Goal: Task Accomplishment & Management: Complete application form

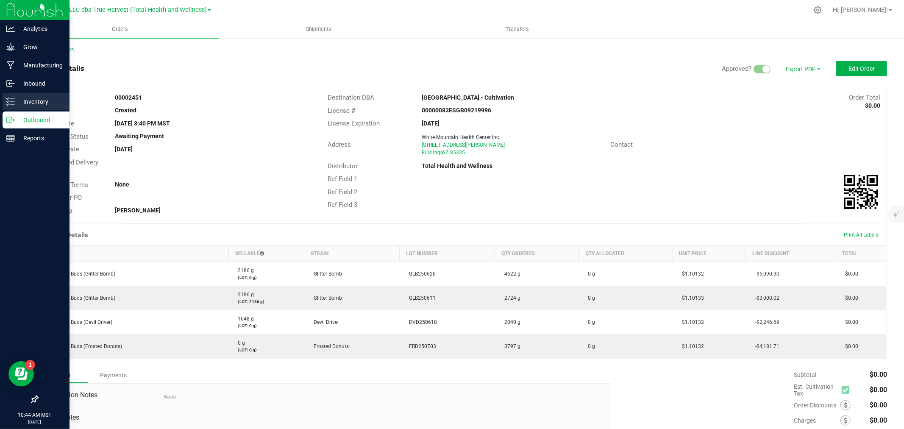
click at [8, 104] on icon at bounding box center [10, 101] width 8 height 8
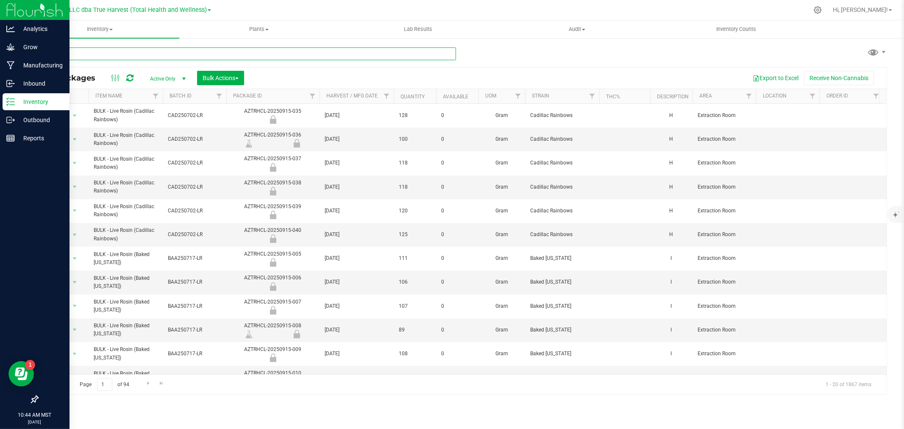
click at [137, 55] on input "text" at bounding box center [246, 53] width 419 height 13
type input "dirty"
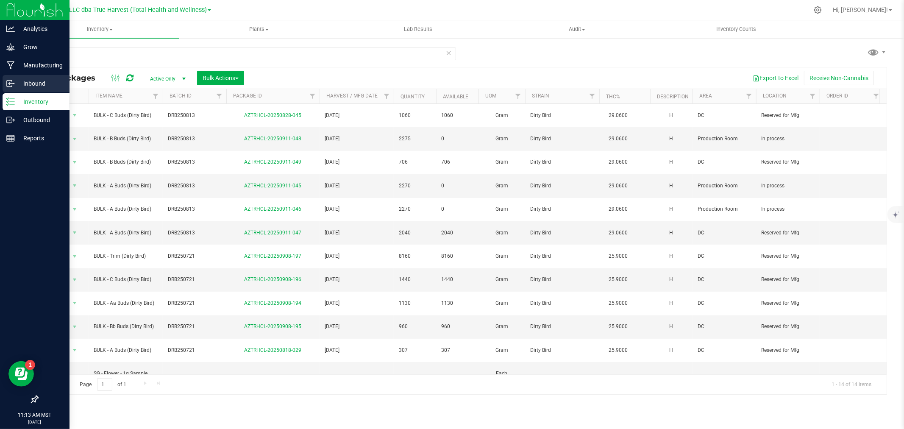
click at [21, 89] on div "Inbound" at bounding box center [36, 83] width 67 height 17
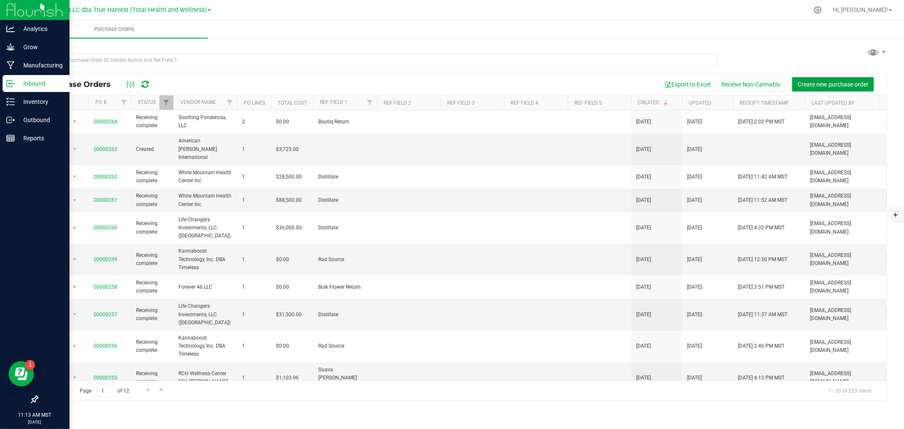
click at [861, 81] on span "Create new purchase order" at bounding box center [832, 84] width 71 height 7
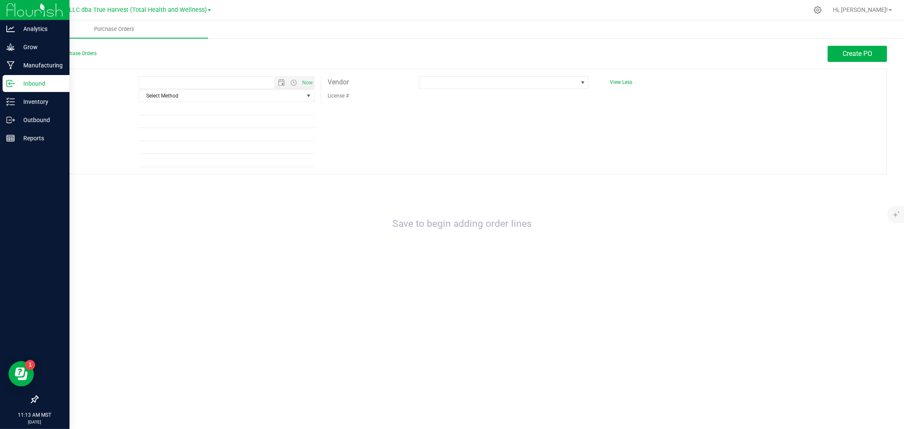
type input "[DATE] 11:13 AM"
click at [183, 99] on span "Select Method" at bounding box center [221, 96] width 164 height 12
click at [180, 172] on li "Pickup" at bounding box center [226, 173] width 175 height 13
click at [174, 112] on input "Ref Field 1" at bounding box center [227, 109] width 176 height 13
type input "Chembow Easy Return"
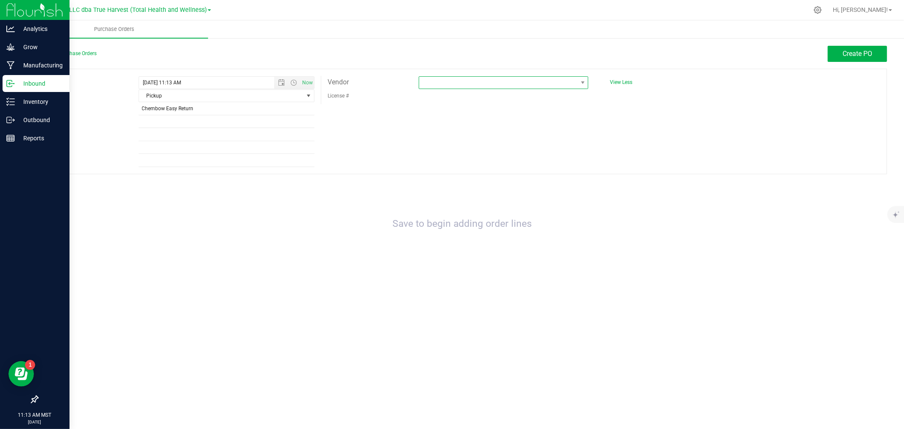
click at [454, 82] on span at bounding box center [498, 83] width 158 height 12
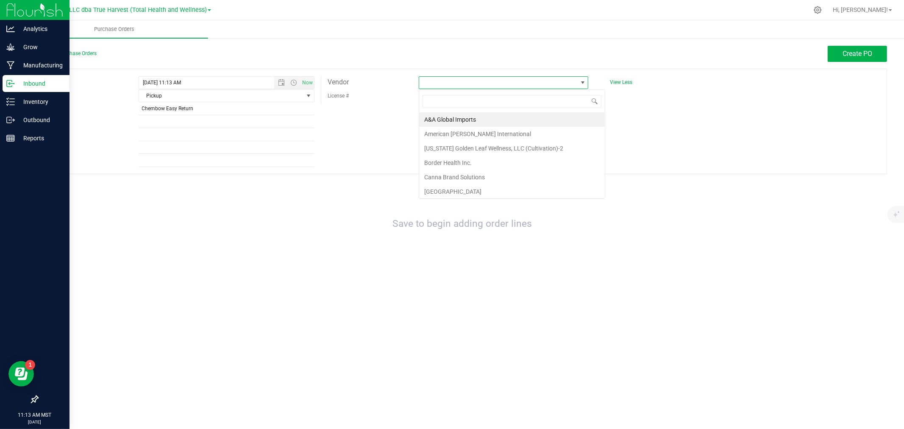
scroll to position [13, 170]
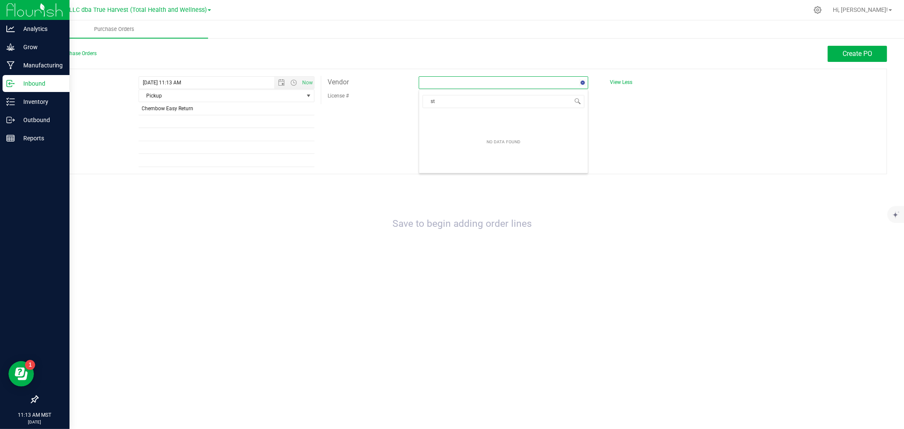
type input "s"
type input "bor"
click at [475, 119] on li "Border Health Inc." at bounding box center [503, 119] width 169 height 14
click at [844, 57] on span "Create PO" at bounding box center [857, 54] width 30 height 8
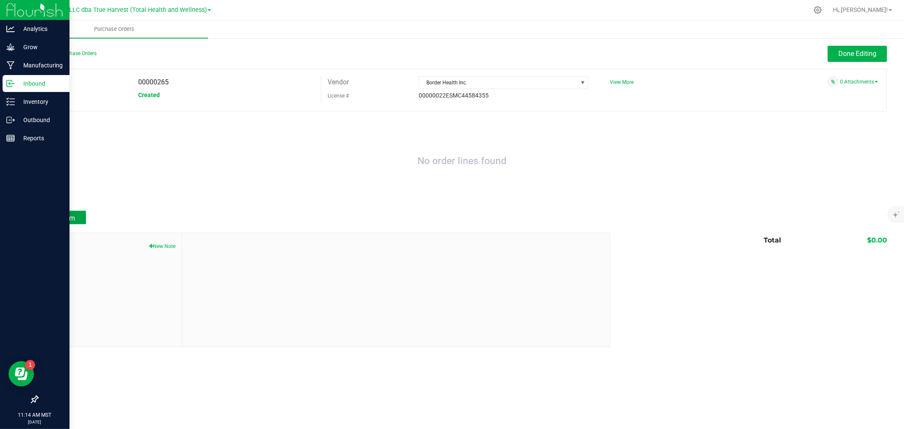
click at [67, 217] on span "Add Item" at bounding box center [61, 218] width 27 height 8
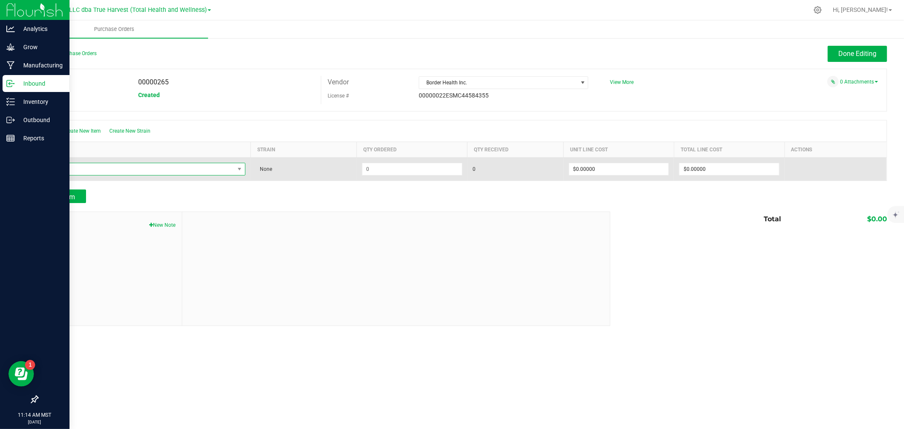
click at [95, 166] on span "NO DATA FOUND" at bounding box center [139, 169] width 191 height 12
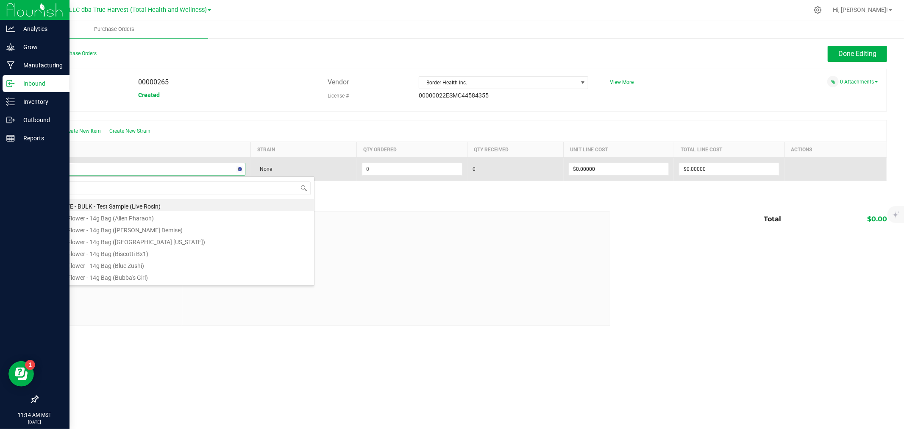
type input "easy"
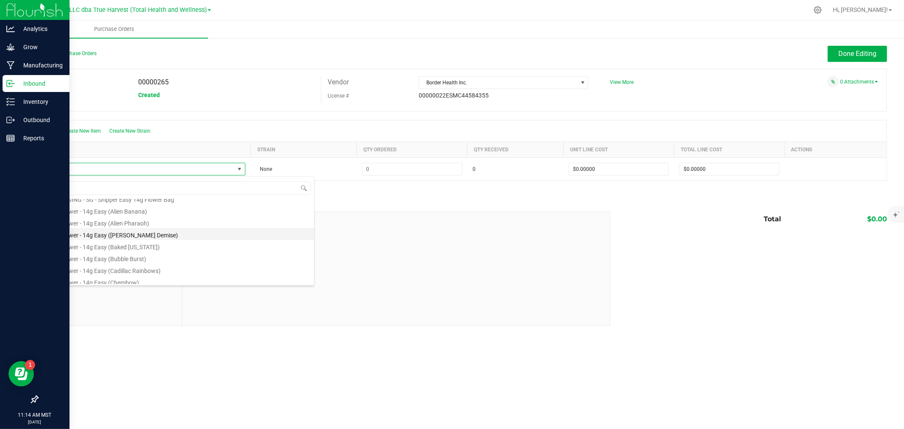
scroll to position [47, 0]
click at [117, 264] on li "SG - Flower - 14g Easy (Chembow)" at bounding box center [179, 265] width 270 height 12
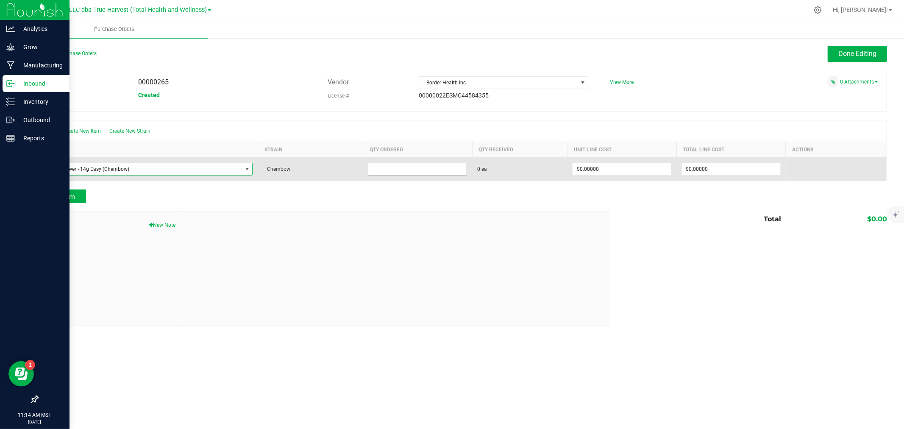
click at [402, 172] on input at bounding box center [417, 169] width 98 height 12
type input "30 ea"
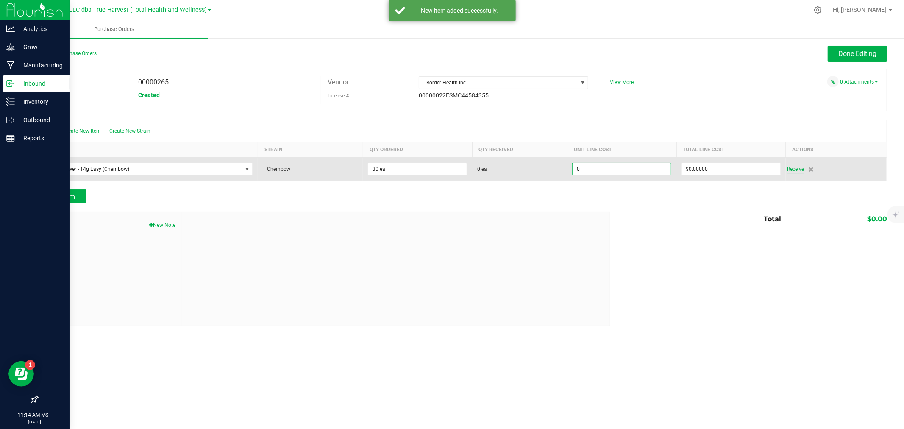
type input "$0.00000"
click at [795, 171] on span "Receive" at bounding box center [795, 169] width 17 height 10
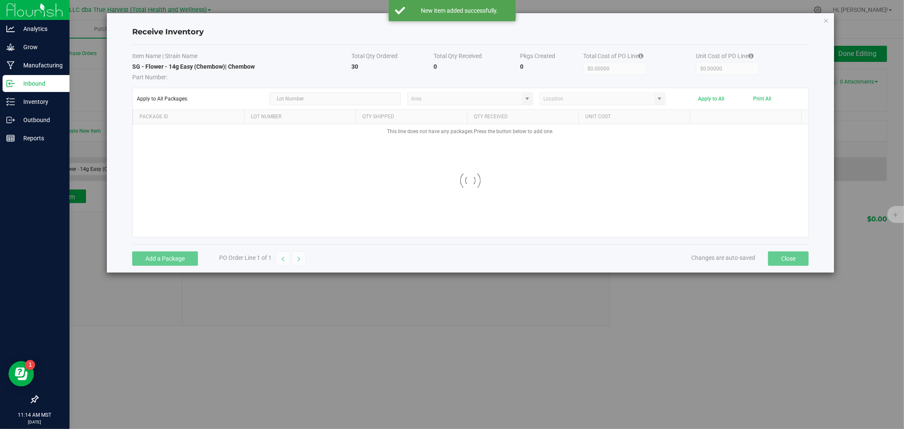
type input "Inbound Receiving"
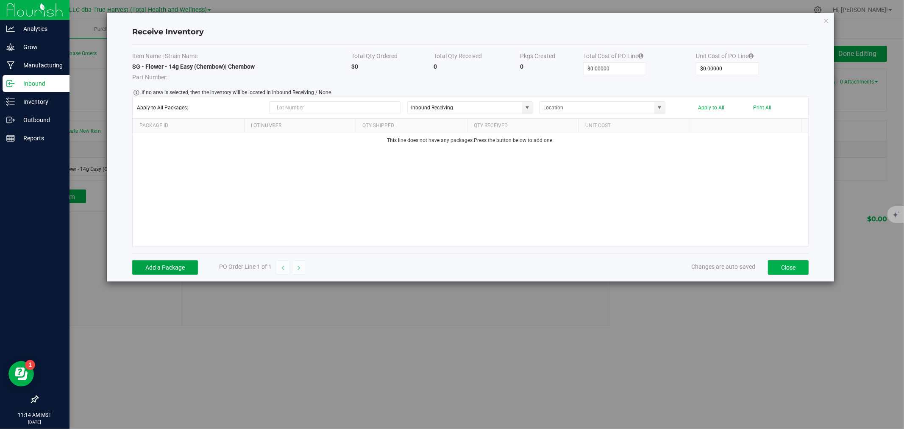
click at [172, 272] on button "Add a Package" at bounding box center [165, 267] width 66 height 14
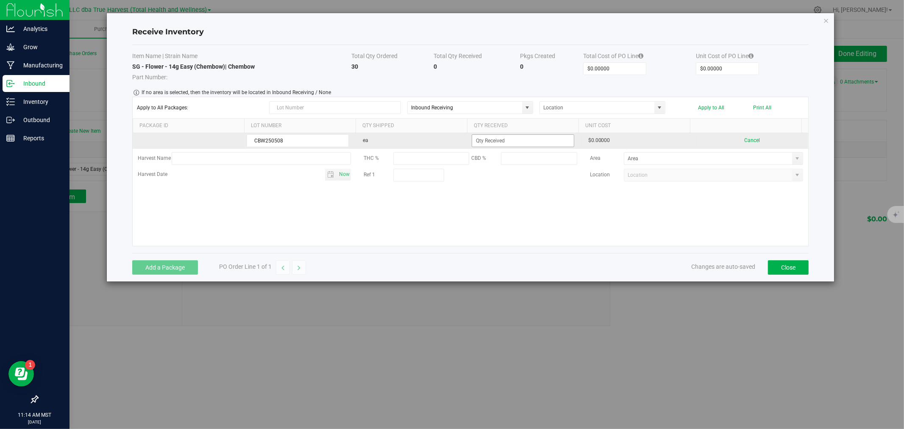
type input "CBW250508"
click at [479, 141] on input at bounding box center [523, 141] width 102 height 12
type input "30 ea"
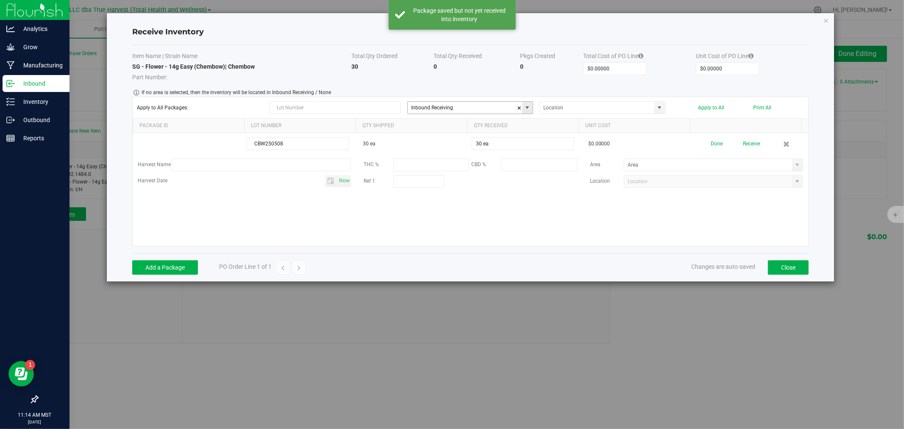
click at [527, 109] on span at bounding box center [527, 107] width 7 height 7
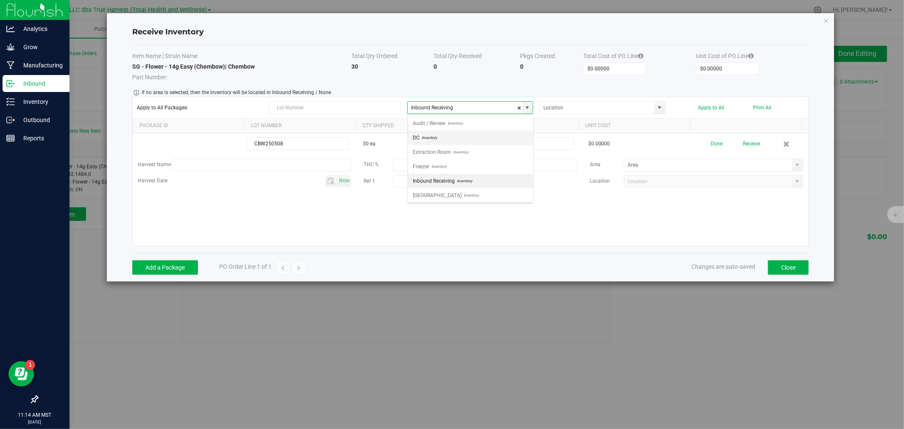
click at [458, 140] on li "DC Inventory" at bounding box center [470, 137] width 125 height 14
type input "DC"
click at [660, 108] on span at bounding box center [659, 107] width 7 height 7
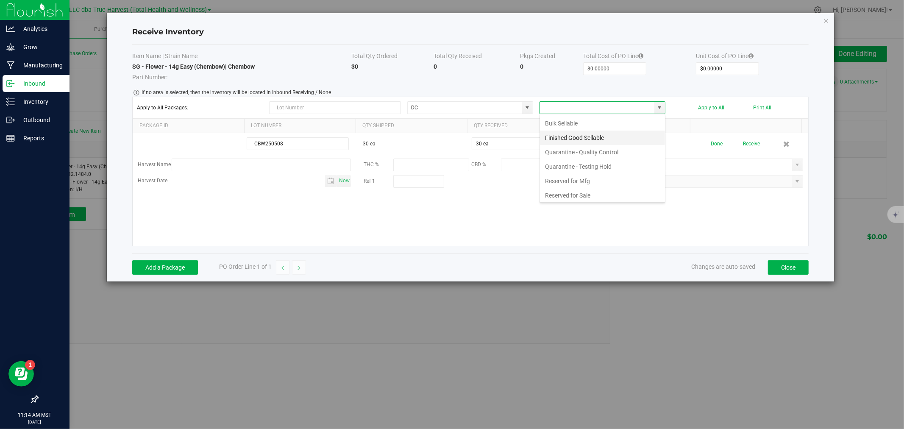
click at [613, 138] on li "Finished Good Sellable" at bounding box center [602, 137] width 125 height 14
type input "Finished Good Sellable"
click at [715, 106] on button "Apply to All" at bounding box center [711, 108] width 26 height 6
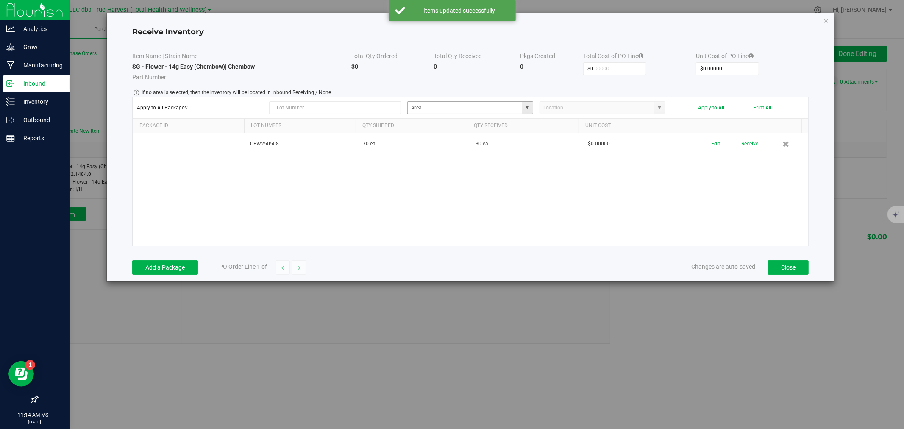
click at [529, 107] on span at bounding box center [527, 107] width 7 height 7
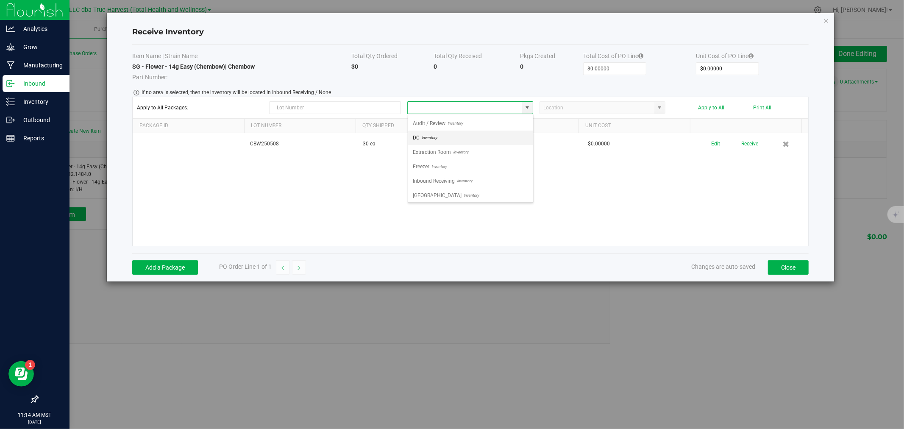
click at [436, 141] on span "Inventory" at bounding box center [428, 137] width 17 height 13
type input "DC"
click at [662, 106] on span at bounding box center [659, 107] width 7 height 7
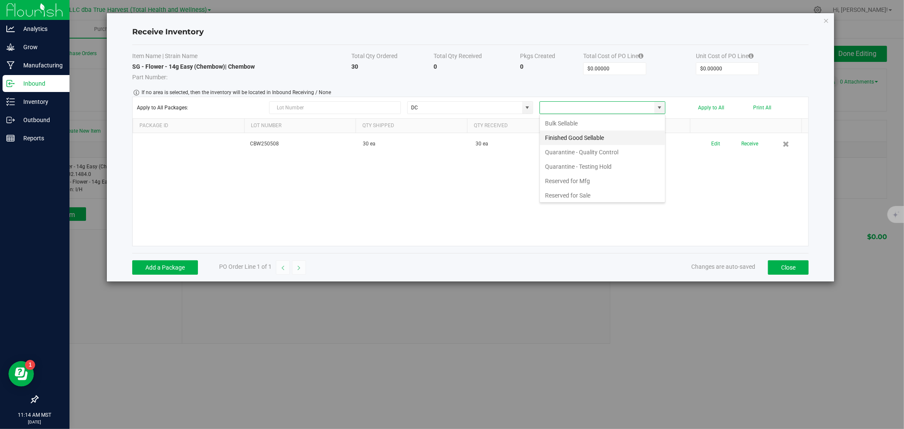
click at [594, 138] on li "Finished Good Sellable" at bounding box center [602, 137] width 125 height 14
type input "Finished Good Sellable"
click at [714, 106] on button "Apply to All" at bounding box center [711, 108] width 26 height 6
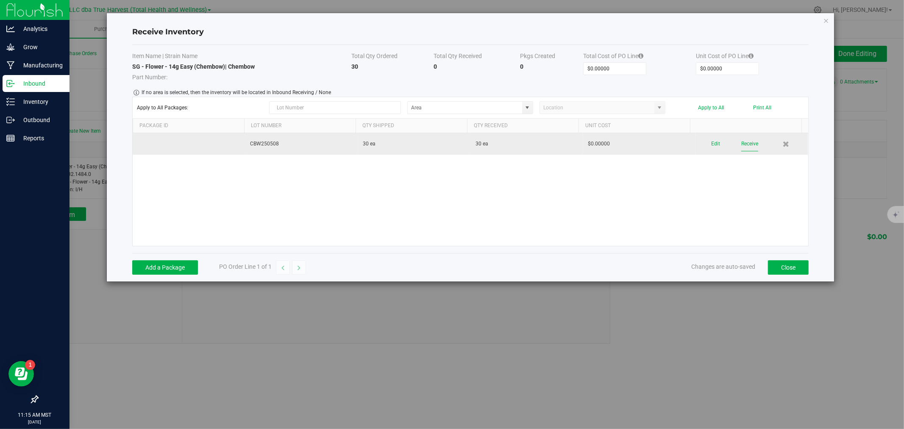
click at [746, 143] on button "Receive" at bounding box center [749, 143] width 17 height 15
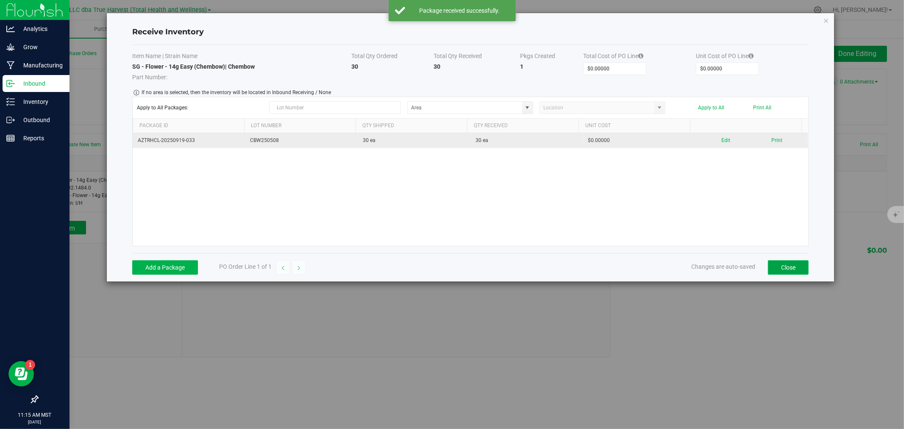
click at [794, 269] on button "Close" at bounding box center [788, 267] width 41 height 14
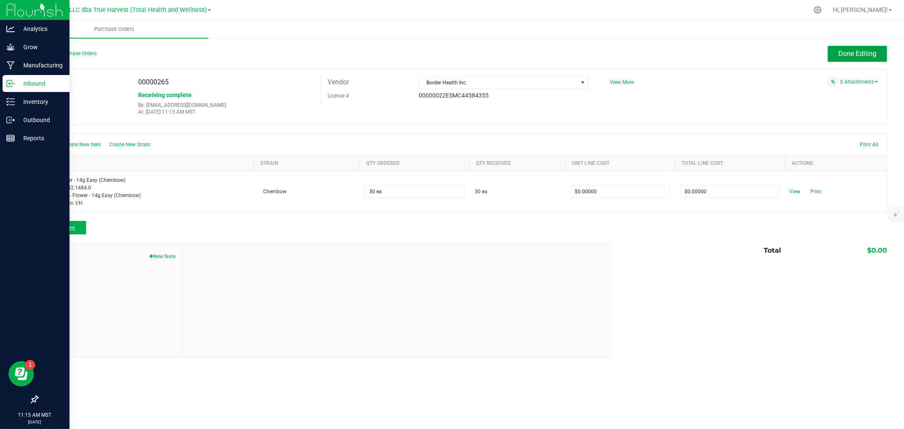
click at [856, 55] on span "Done Editing" at bounding box center [857, 54] width 38 height 8
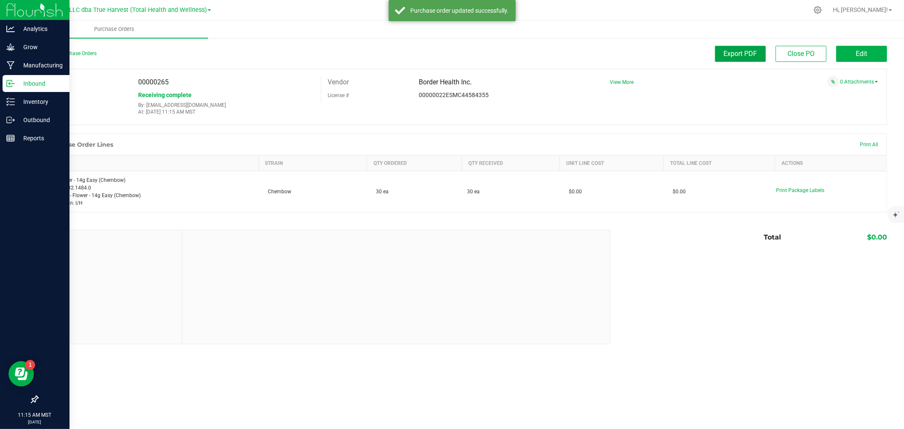
click at [748, 54] on span "Export PDF" at bounding box center [739, 54] width 33 height 8
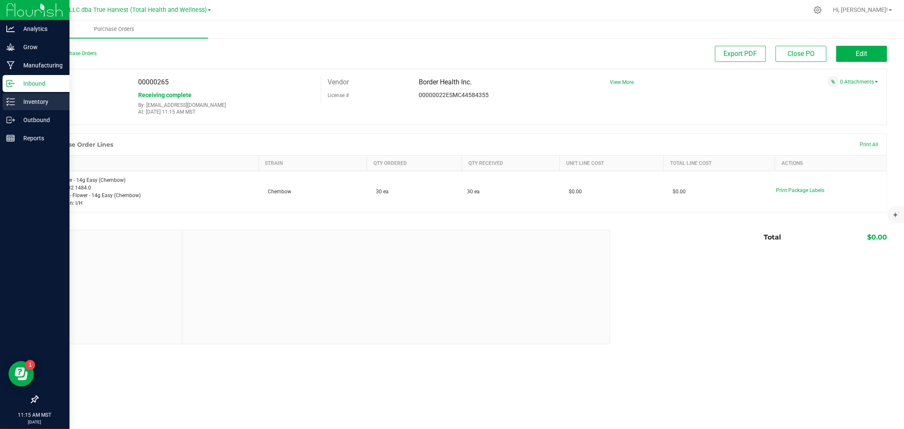
click at [23, 98] on p "Inventory" at bounding box center [40, 102] width 51 height 10
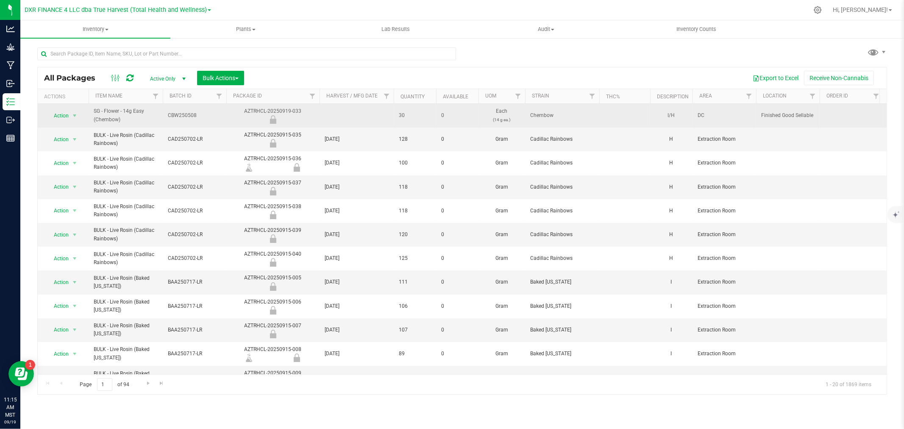
click at [348, 114] on td at bounding box center [356, 116] width 74 height 24
type input "[DATE]"
click at [66, 116] on span "Action" at bounding box center [57, 116] width 23 height 12
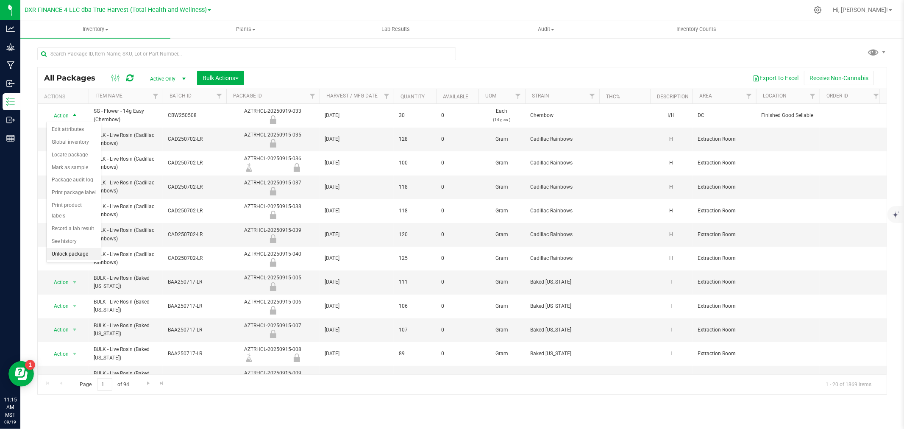
click at [66, 256] on li "Unlock package" at bounding box center [74, 254] width 54 height 13
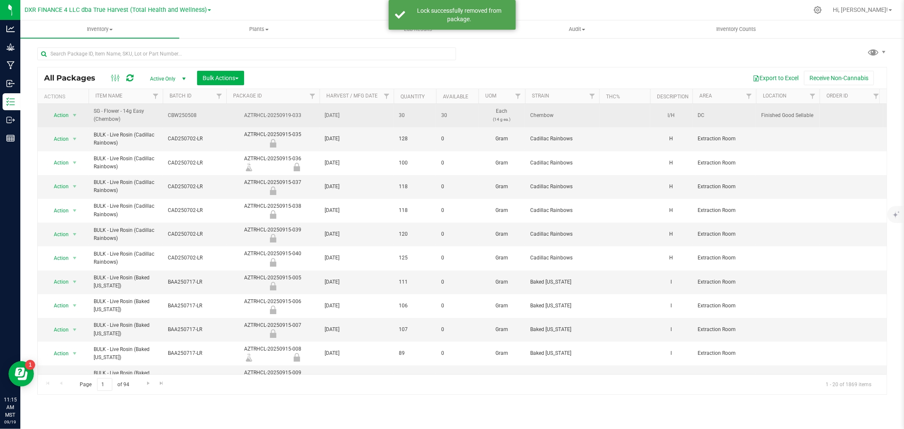
click at [186, 111] on span "CBW250508" at bounding box center [194, 115] width 53 height 8
click at [188, 112] on input "CBW250508" at bounding box center [192, 115] width 61 height 13
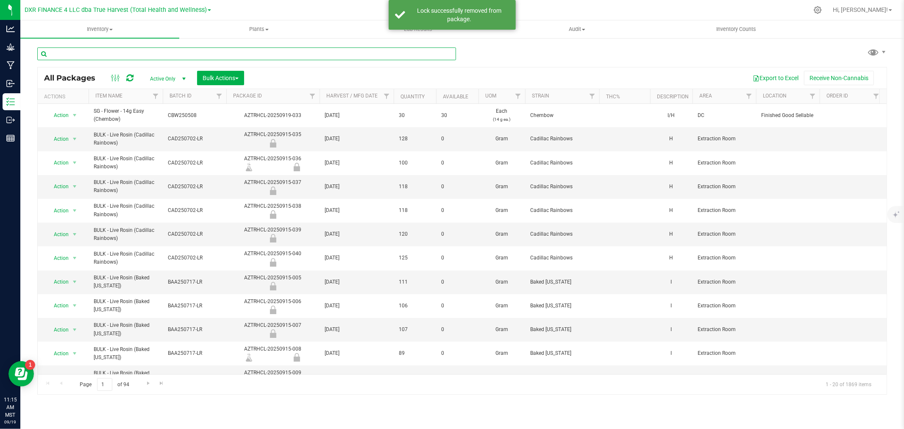
click at [166, 55] on input "text" at bounding box center [246, 53] width 419 height 13
paste input "CBW250508"
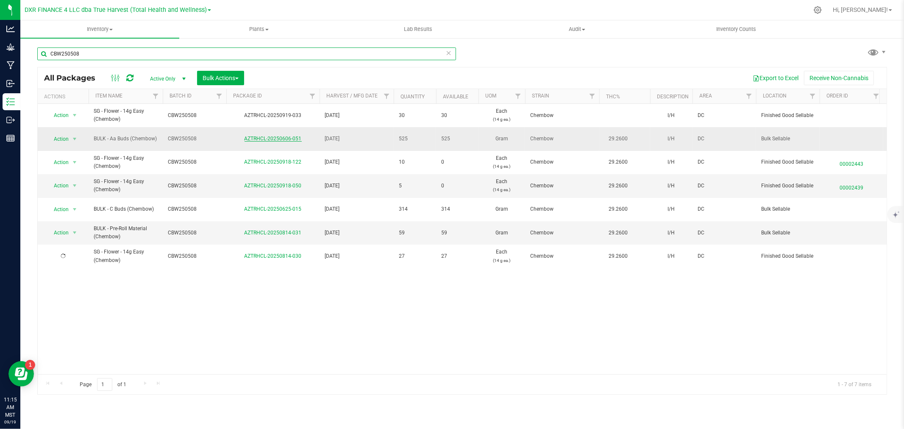
type input "CBW250508"
click at [272, 137] on link "AZTRHCL-20250606-051" at bounding box center [272, 139] width 57 height 6
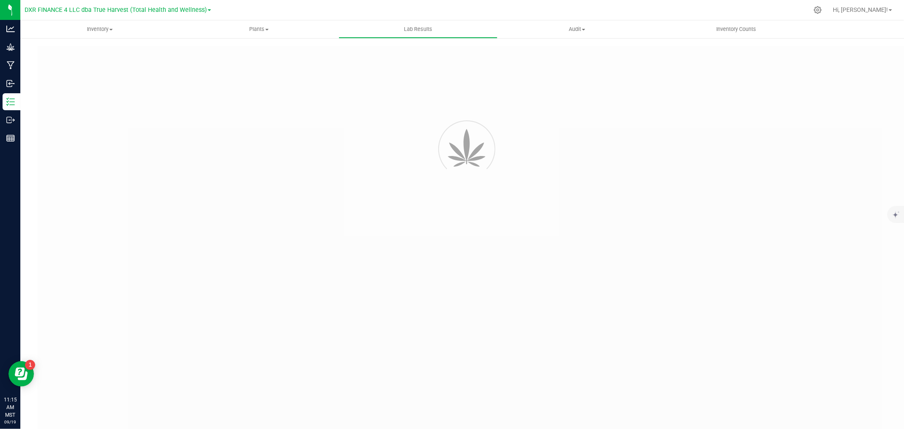
type input "AZTRHCL-20250606-052"
type input "TE50609002-003"
type input "AZTRHCL-20250606-052"
type input "[DATE] 12:07 PM"
type input "[DATE]"
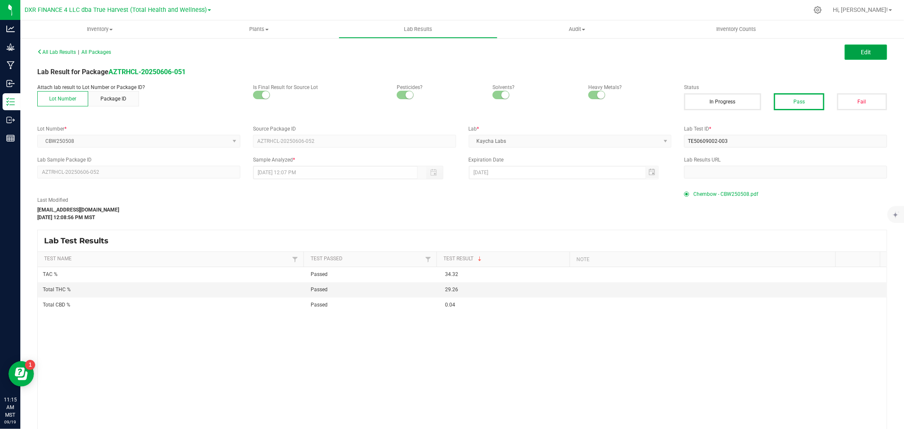
click at [844, 51] on button "Edit" at bounding box center [865, 51] width 42 height 15
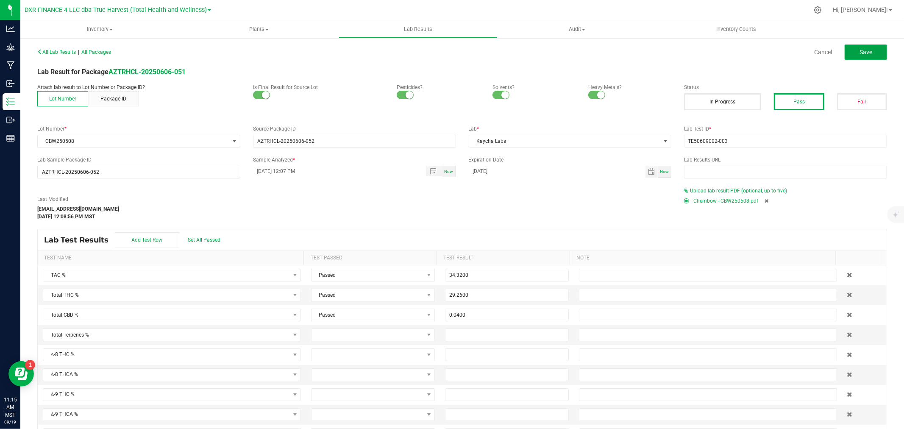
click at [859, 54] on span "Save" at bounding box center [865, 52] width 13 height 7
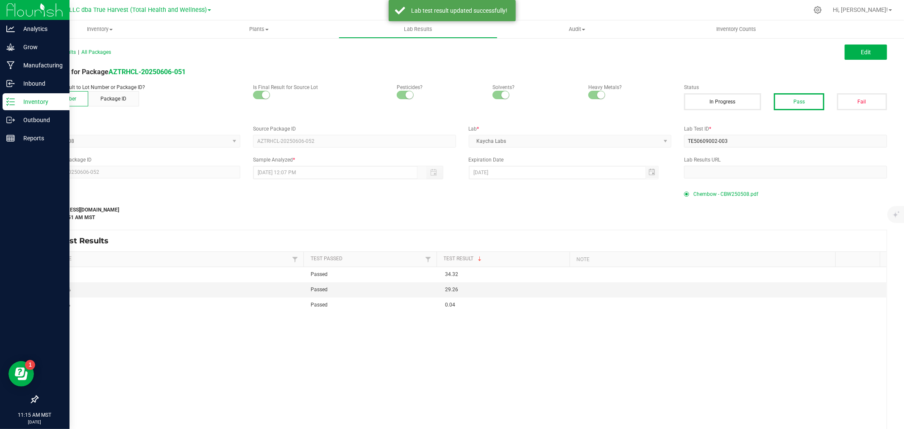
click at [22, 103] on p "Inventory" at bounding box center [40, 102] width 51 height 10
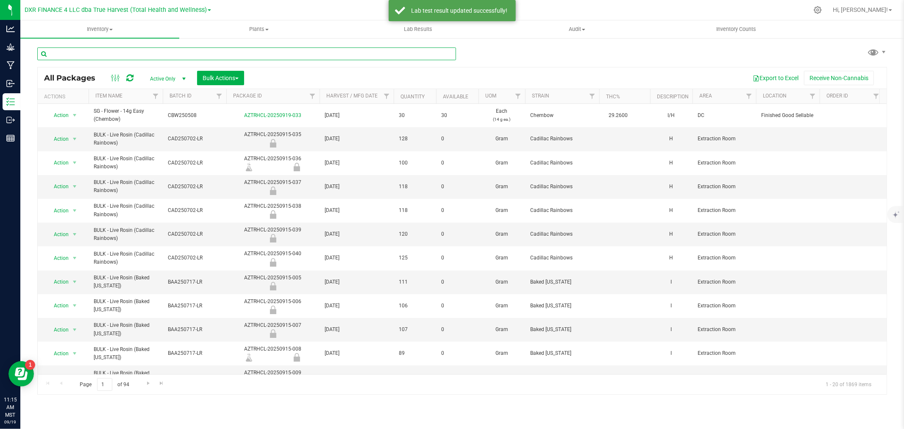
click at [115, 52] on input "text" at bounding box center [246, 53] width 419 height 13
paste input "CBW250508"
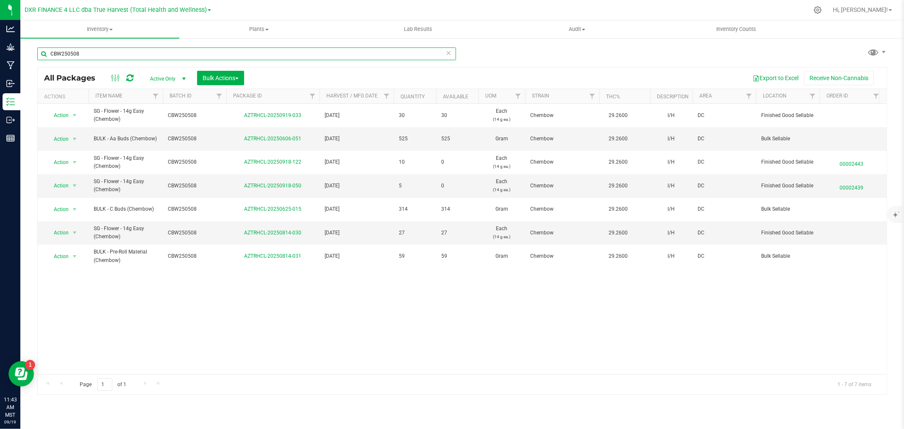
click at [96, 59] on input "CBW250508" at bounding box center [246, 53] width 419 height 13
type input "825-166"
